Goal: Task Accomplishment & Management: Manage account settings

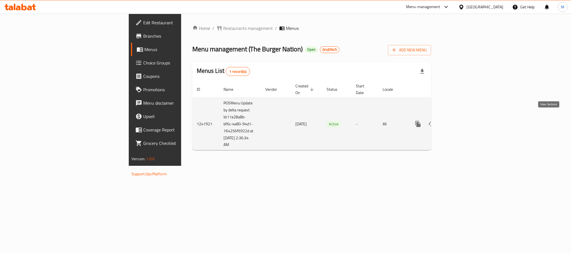
click at [462, 120] on icon "enhanced table" at bounding box center [458, 123] width 7 height 7
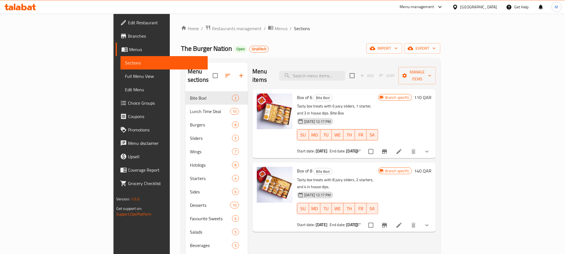
click at [391, 145] on button "Branch-specific-item" at bounding box center [384, 151] width 13 height 13
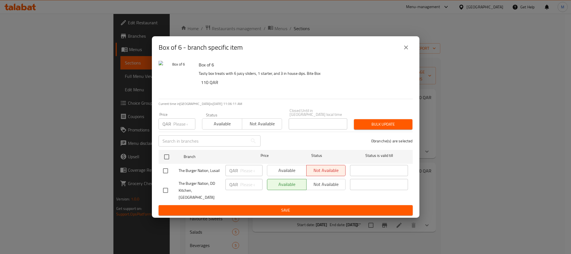
click at [404, 51] on icon "close" at bounding box center [406, 47] width 7 height 7
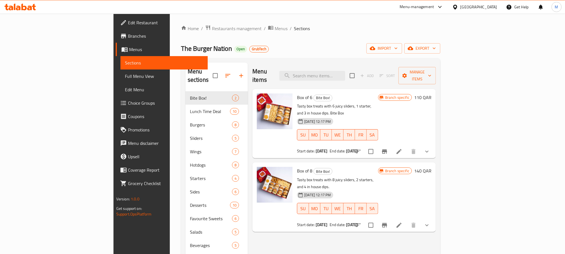
click at [388, 222] on icon "Branch-specific-item" at bounding box center [384, 225] width 7 height 7
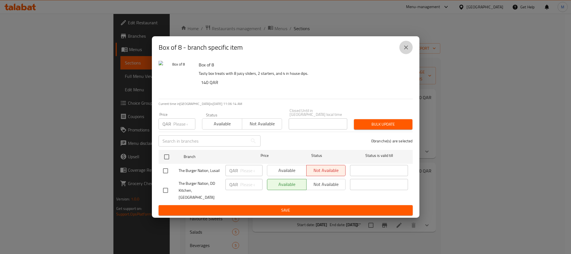
click at [409, 51] on icon "close" at bounding box center [406, 47] width 7 height 7
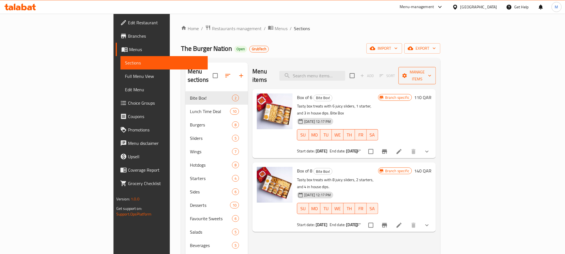
click at [436, 76] on button "Manage items" at bounding box center [416, 75] width 37 height 17
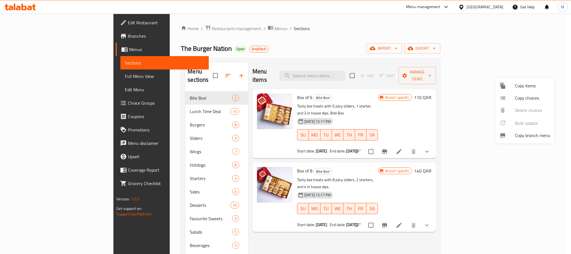
click at [33, 96] on div at bounding box center [285, 127] width 571 height 254
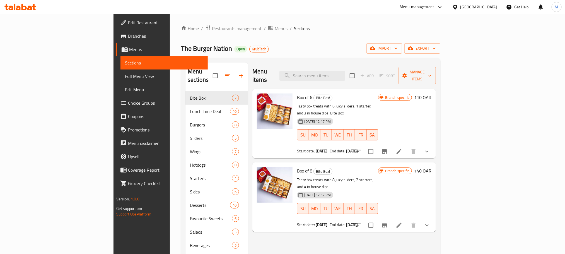
drag, startPoint x: 36, startPoint y: 76, endPoint x: 36, endPoint y: 79, distance: 3.9
click at [125, 75] on span "Full Menu View" at bounding box center [164, 76] width 78 height 7
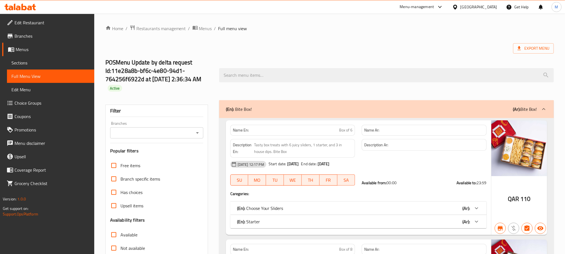
click at [196, 134] on icon "Open" at bounding box center [197, 132] width 7 height 7
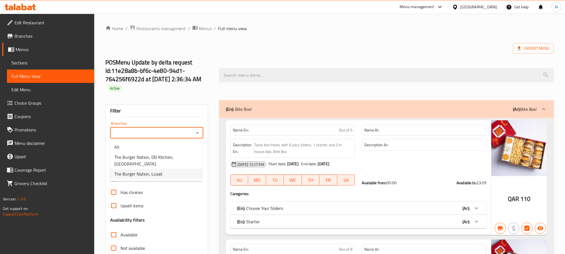
click at [163, 169] on li "The Burger Nation, Lusail" at bounding box center [156, 174] width 93 height 10
type input "The Burger Nation, Lusail"
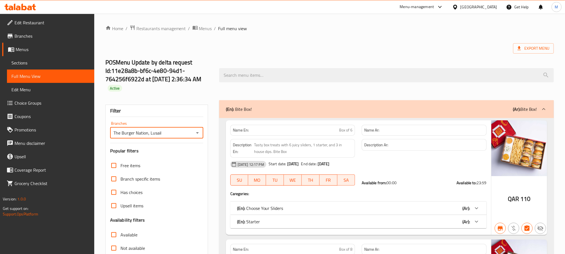
click at [30, 35] on span "Branches" at bounding box center [51, 36] width 75 height 7
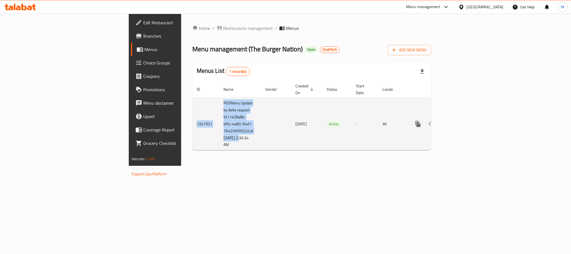
drag, startPoint x: 160, startPoint y: 131, endPoint x: 129, endPoint y: 91, distance: 50.0
click at [192, 82] on table "ID Name Vendor Created On sorted descending Status Start Date Locale Actions 12…" at bounding box center [330, 115] width 277 height 69
click at [219, 139] on td "POSMenu Update by delta request Id:11e28a8b-bf6c-4e80-94d1-764256f6922d at [DAT…" at bounding box center [240, 124] width 42 height 52
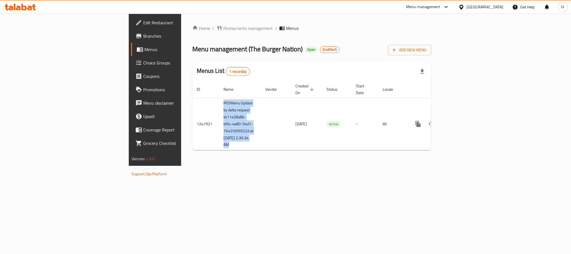
copy td "POSMenu Update by delta request Id:11e28a8b-bf6c-4e80-94d1-764256f6922d at [DAT…"
click at [131, 31] on link "Branches" at bounding box center [177, 35] width 93 height 13
